Goal: Information Seeking & Learning: Check status

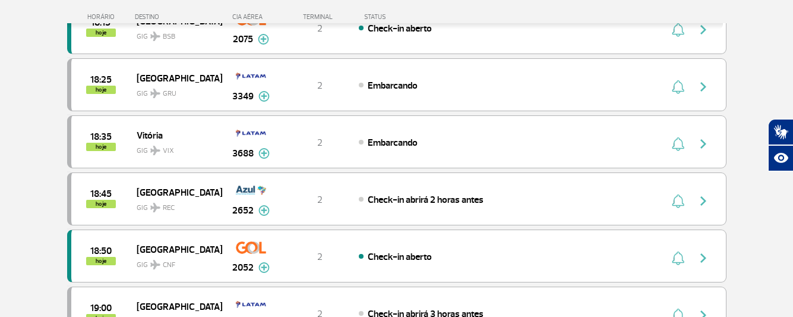
scroll to position [535, 0]
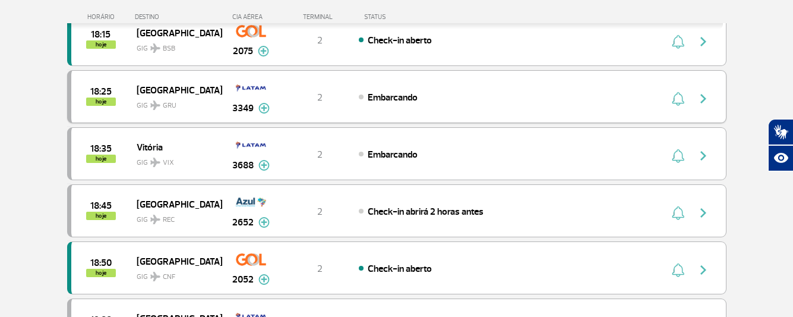
click at [706, 98] on img "button" at bounding box center [703, 98] width 14 height 14
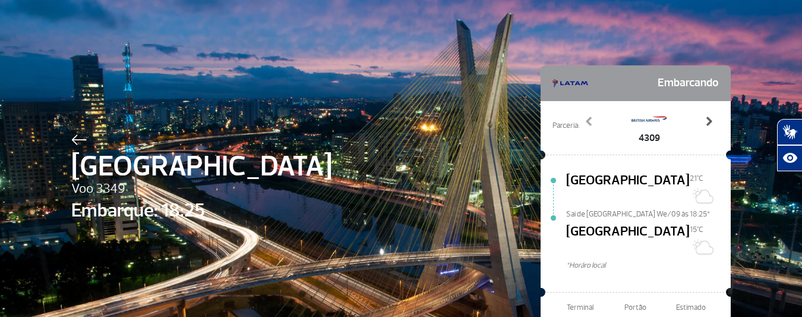
click at [703, 120] on span at bounding box center [709, 121] width 12 height 12
click at [585, 122] on span at bounding box center [589, 121] width 12 height 12
click at [589, 117] on span at bounding box center [589, 121] width 12 height 12
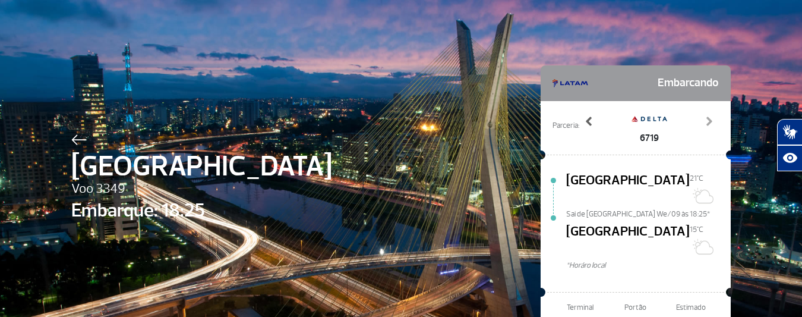
click at [589, 117] on span at bounding box center [589, 121] width 12 height 12
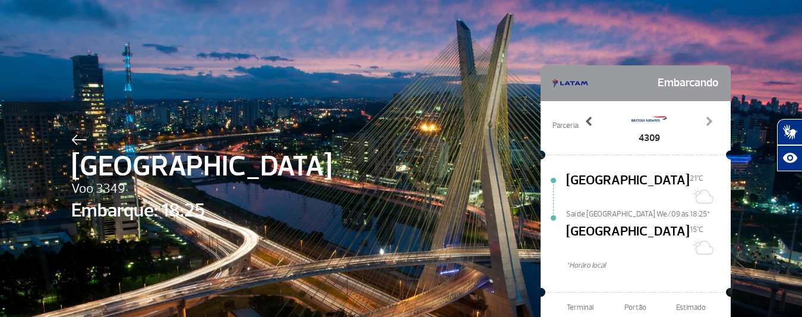
click at [589, 117] on span at bounding box center [589, 121] width 12 height 12
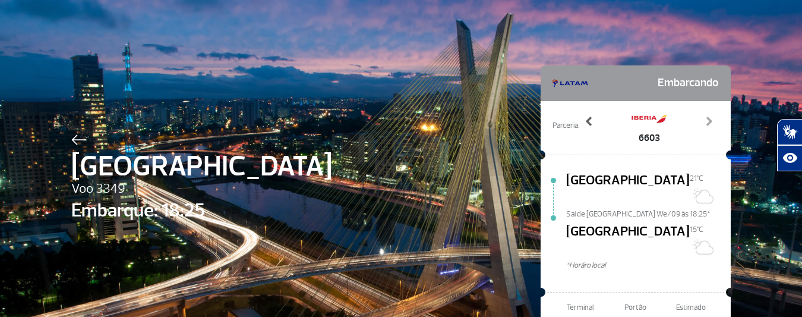
click at [589, 117] on span at bounding box center [589, 121] width 12 height 12
click at [706, 121] on span at bounding box center [709, 121] width 12 height 12
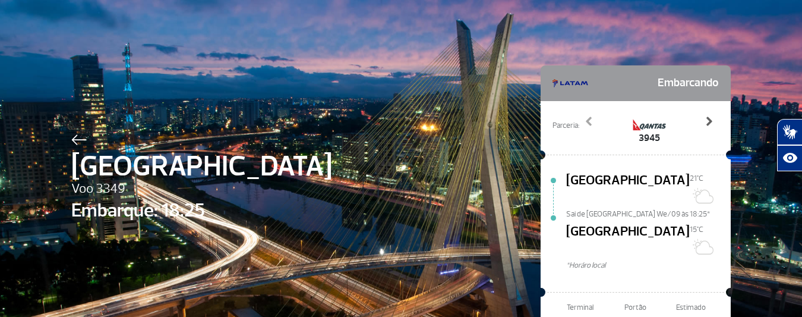
click at [706, 121] on span at bounding box center [709, 121] width 12 height 12
click at [590, 121] on span at bounding box center [589, 121] width 12 height 12
click at [587, 121] on span at bounding box center [589, 121] width 12 height 12
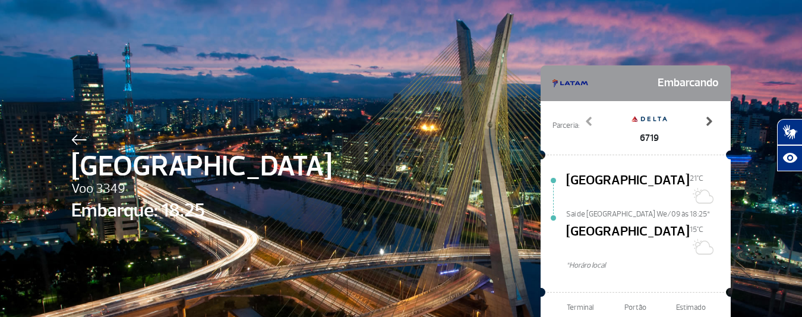
click at [703, 124] on span at bounding box center [709, 121] width 12 height 12
click at [708, 116] on span at bounding box center [709, 121] width 12 height 12
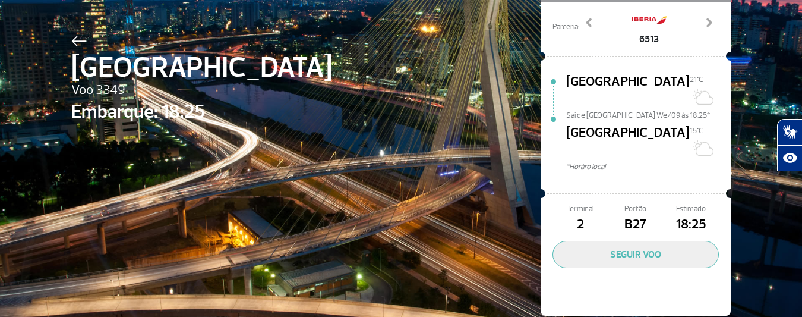
scroll to position [39, 0]
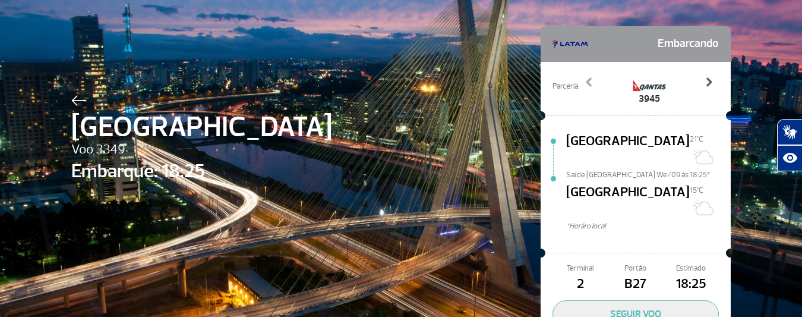
click at [703, 80] on span at bounding box center [709, 82] width 12 height 12
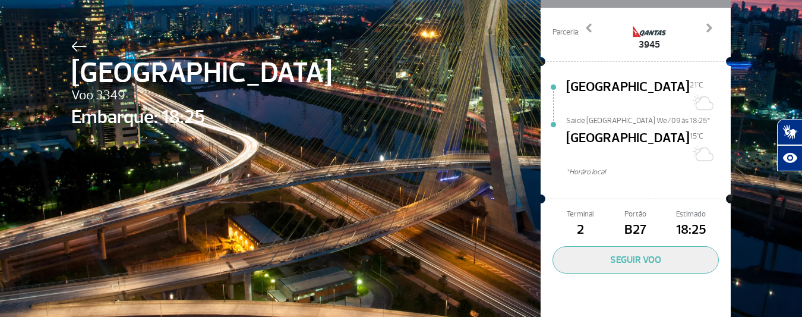
scroll to position [99, 0]
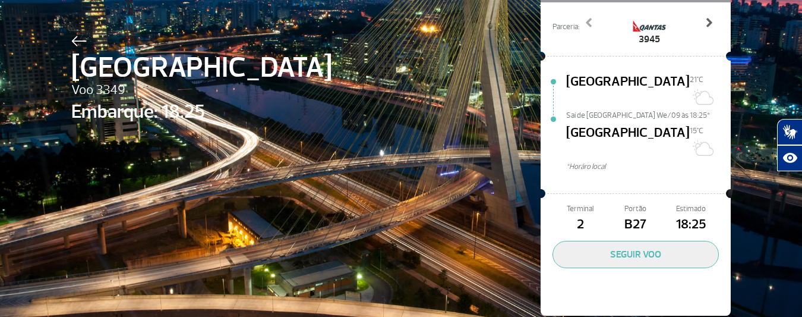
click at [704, 24] on span at bounding box center [709, 23] width 12 height 12
click at [706, 20] on span at bounding box center [709, 23] width 12 height 12
click at [703, 27] on span at bounding box center [709, 23] width 12 height 12
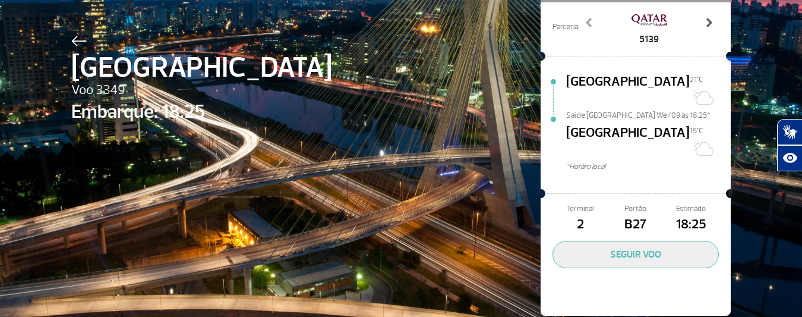
click at [703, 27] on span at bounding box center [709, 23] width 12 height 12
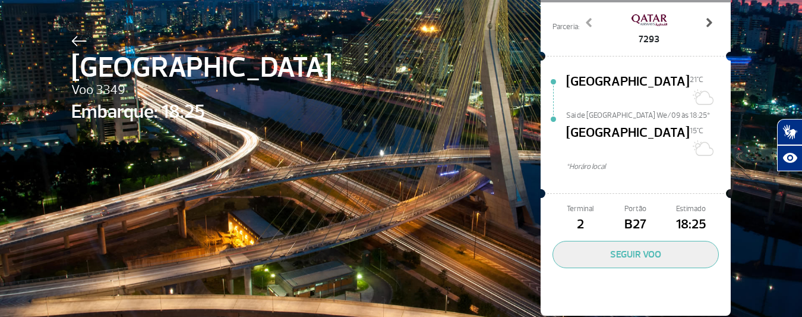
click at [703, 27] on span at bounding box center [709, 23] width 12 height 12
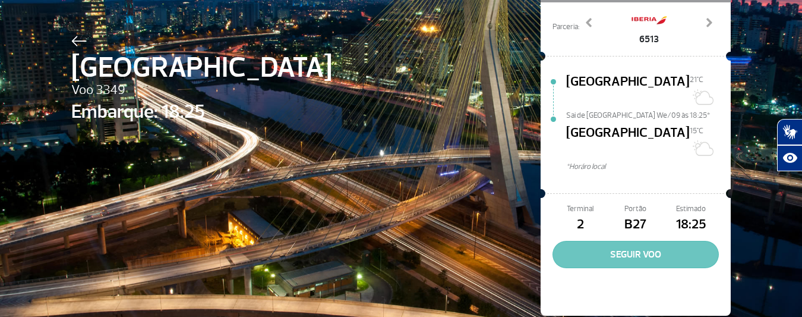
click at [626, 241] on button "SEGUIR VOO" at bounding box center [636, 254] width 166 height 27
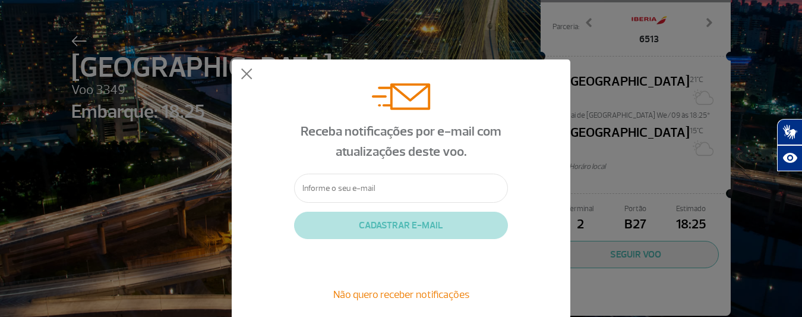
click at [240, 73] on div "Receba notificações por e-mail com atualizações deste voo. CADASTRAR E-MAIL Não…" at bounding box center [401, 192] width 339 height 267
click at [245, 74] on button at bounding box center [247, 74] width 12 height 12
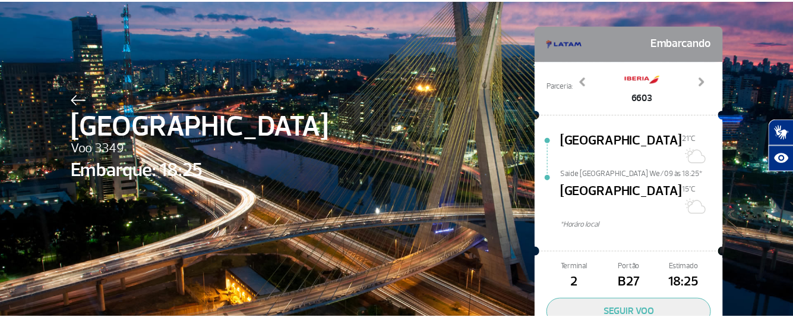
scroll to position [59, 0]
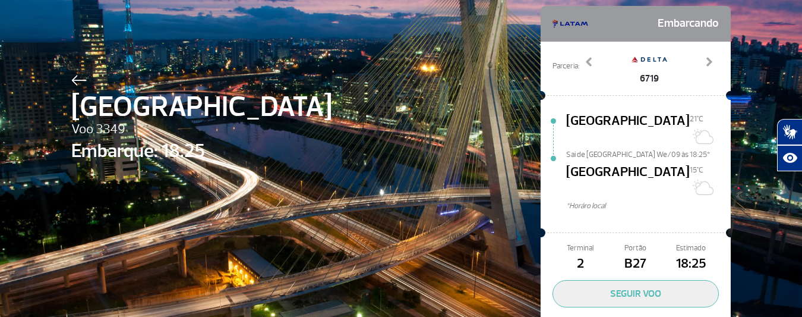
click at [77, 78] on img at bounding box center [78, 80] width 15 height 11
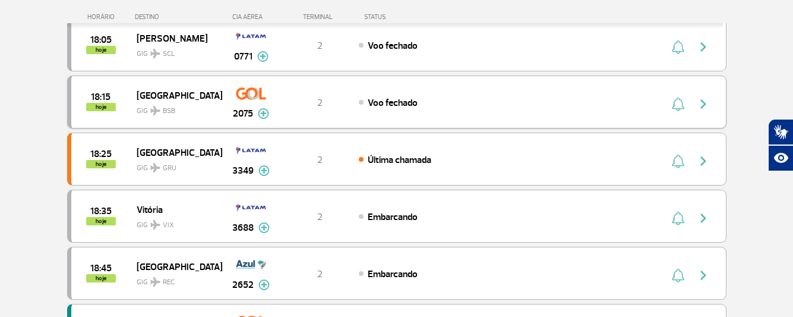
scroll to position [416, 0]
click at [267, 168] on img at bounding box center [263, 170] width 11 height 11
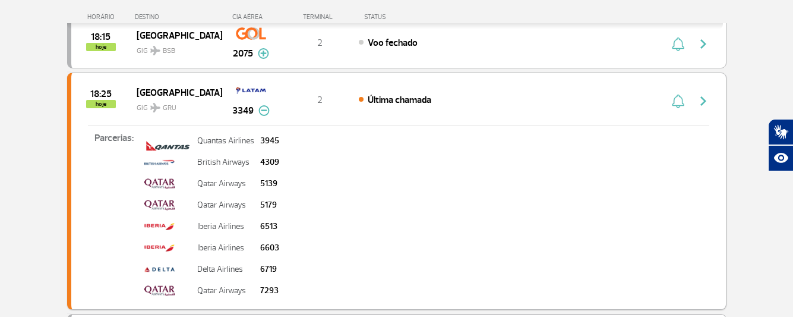
scroll to position [416, 0]
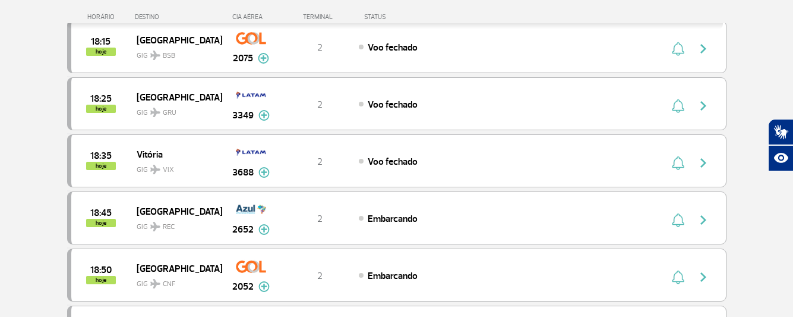
scroll to position [297, 0]
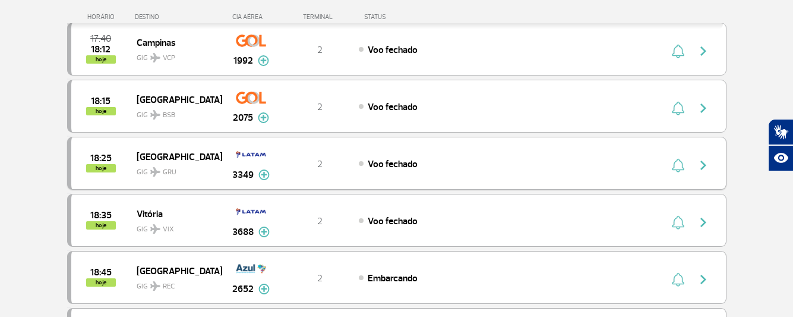
click at [706, 163] on img "button" at bounding box center [703, 165] width 14 height 14
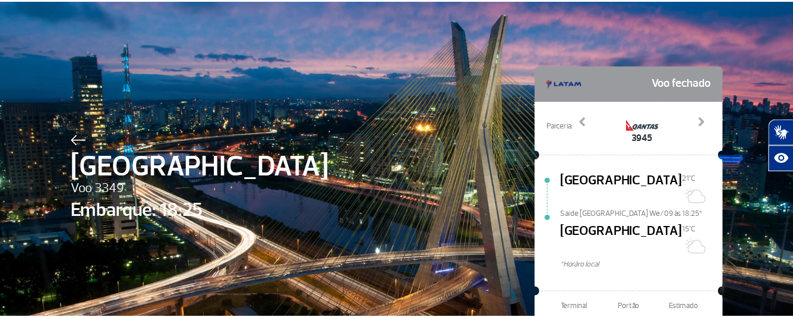
scroll to position [59, 0]
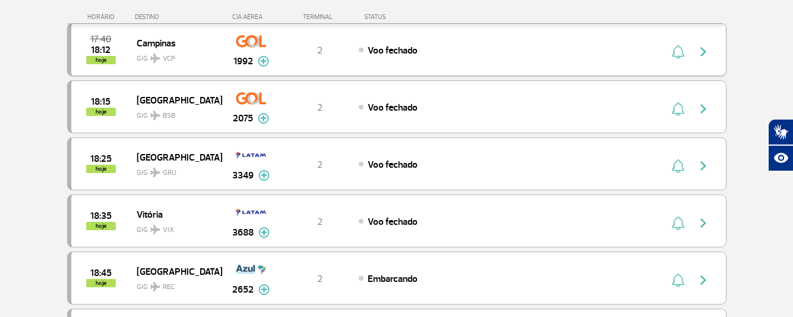
scroll to position [297, 0]
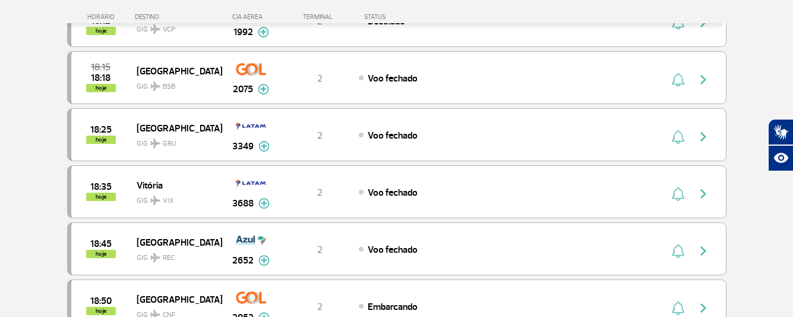
scroll to position [297, 0]
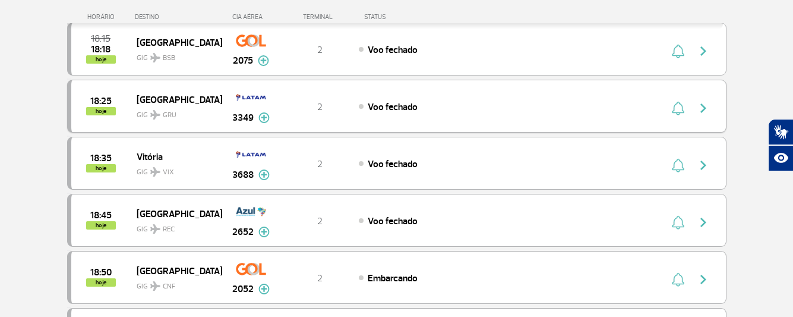
click at [701, 108] on img "button" at bounding box center [703, 108] width 14 height 14
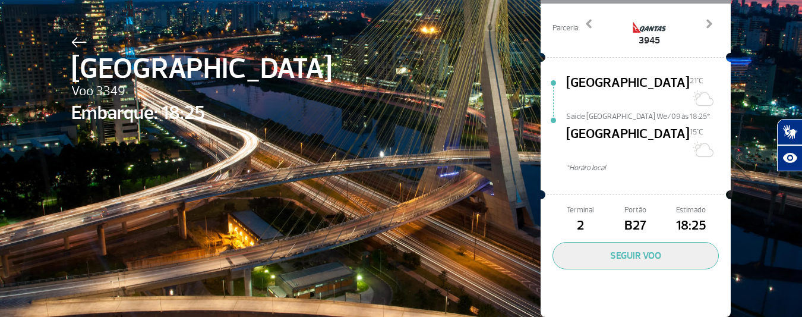
scroll to position [99, 0]
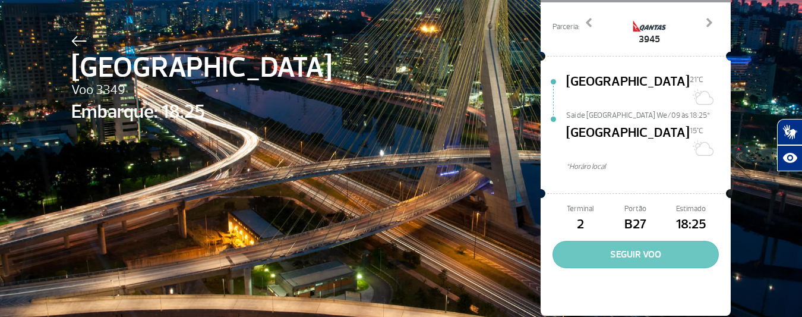
click at [624, 241] on button "SEGUIR VOO" at bounding box center [636, 254] width 166 height 27
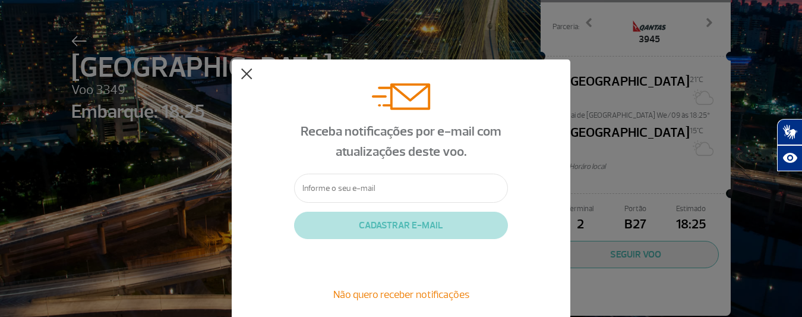
click at [242, 71] on button at bounding box center [247, 74] width 12 height 12
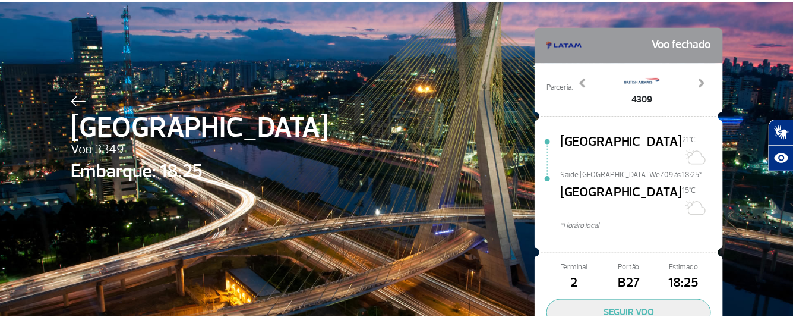
scroll to position [0, 0]
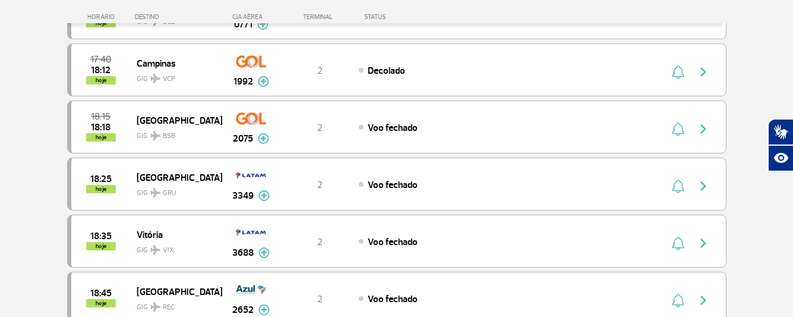
scroll to position [238, 0]
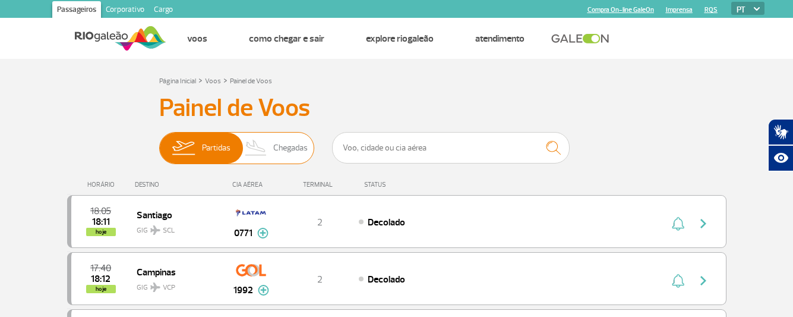
click at [223, 149] on span "Partidas" at bounding box center [216, 147] width 29 height 31
click at [159, 142] on input "Partidas Chegadas" at bounding box center [159, 142] width 0 height 0
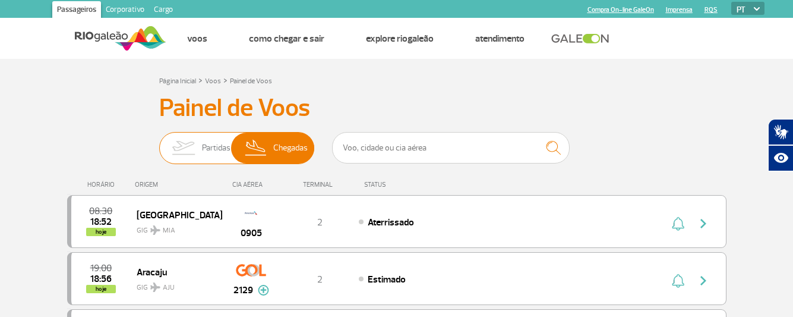
click at [217, 153] on span "Partidas" at bounding box center [216, 147] width 29 height 31
click at [159, 142] on input "Partidas Chegadas" at bounding box center [159, 142] width 0 height 0
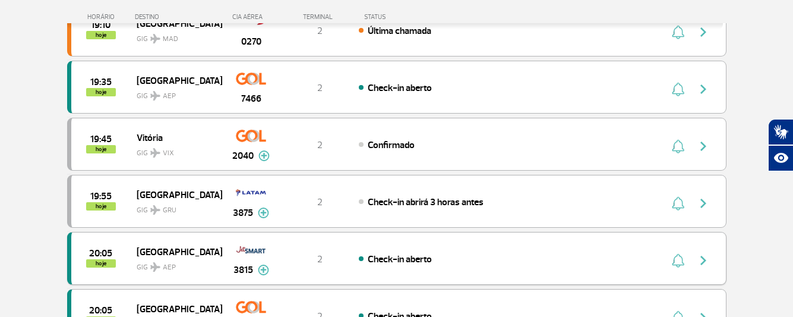
scroll to position [654, 0]
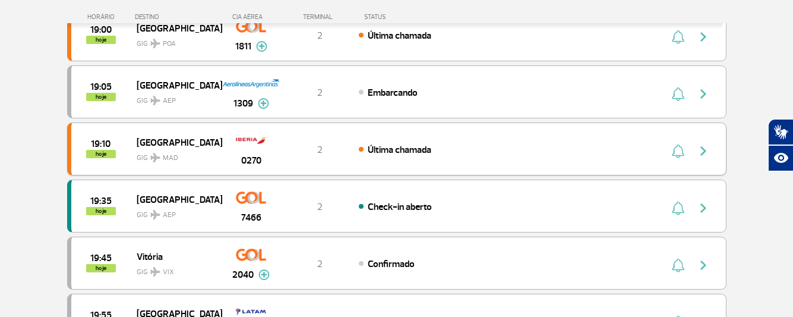
click at [706, 148] on img "button" at bounding box center [703, 151] width 14 height 14
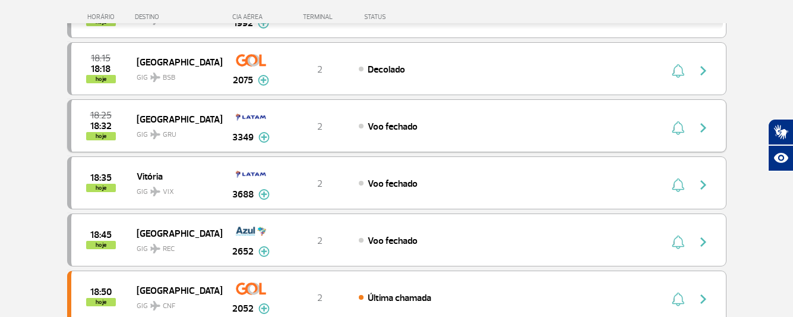
scroll to position [297, 0]
